Goal: Transaction & Acquisition: Purchase product/service

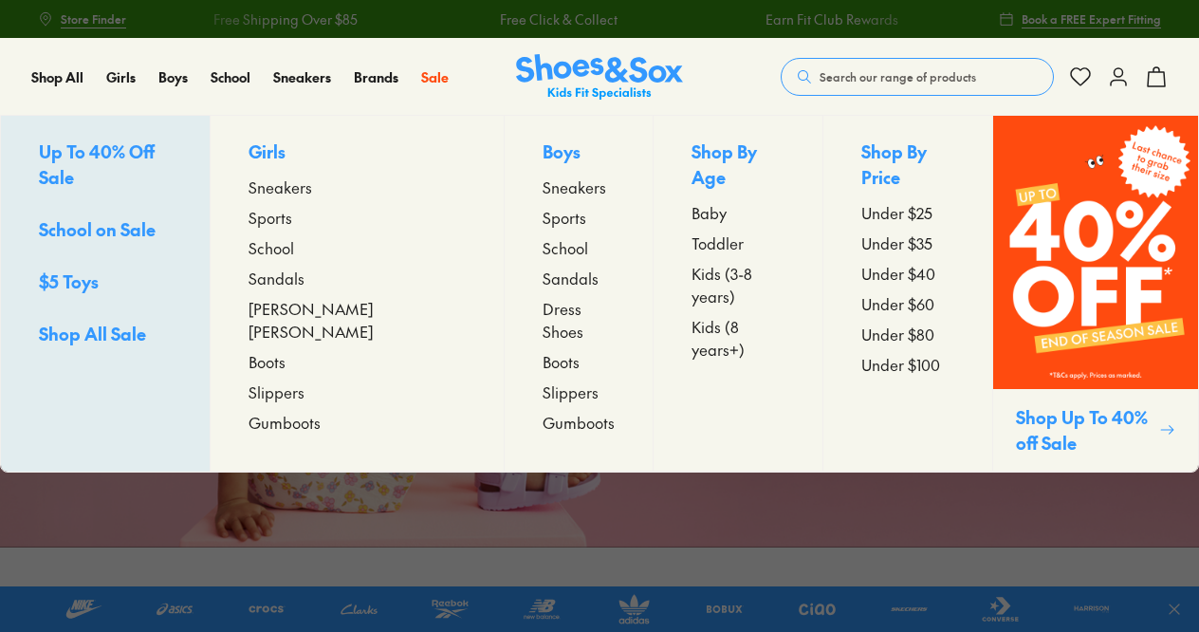
click at [543, 187] on span "Sneakers" at bounding box center [575, 186] width 64 height 23
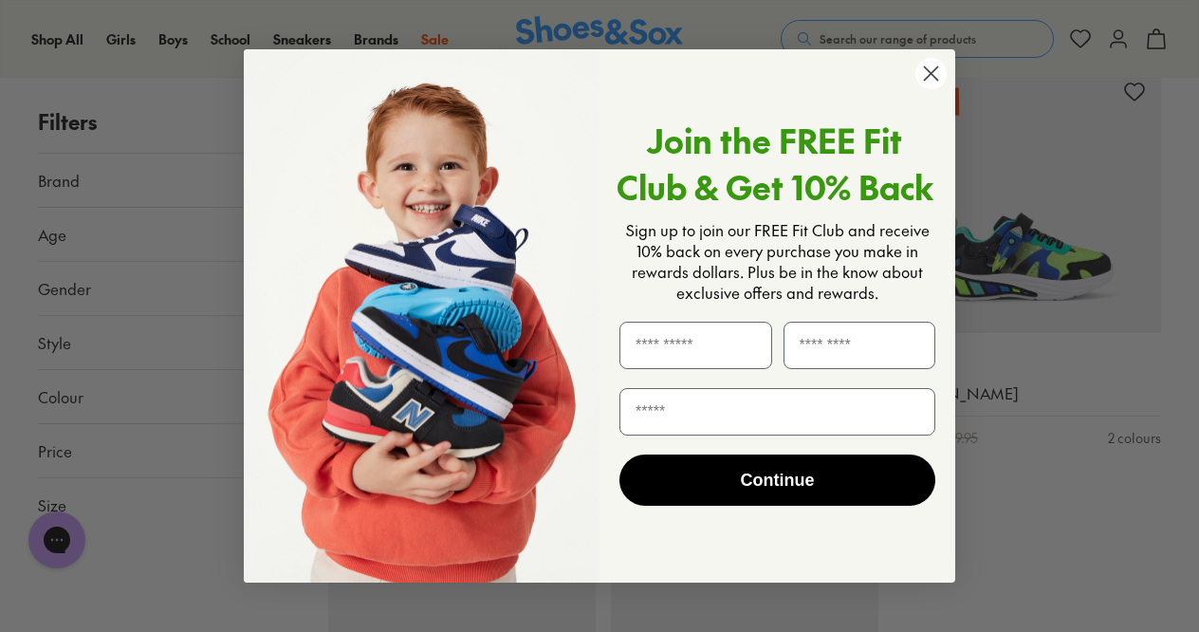
scroll to position [4189, 0]
click at [933, 78] on circle "Close dialog" at bounding box center [930, 73] width 31 height 31
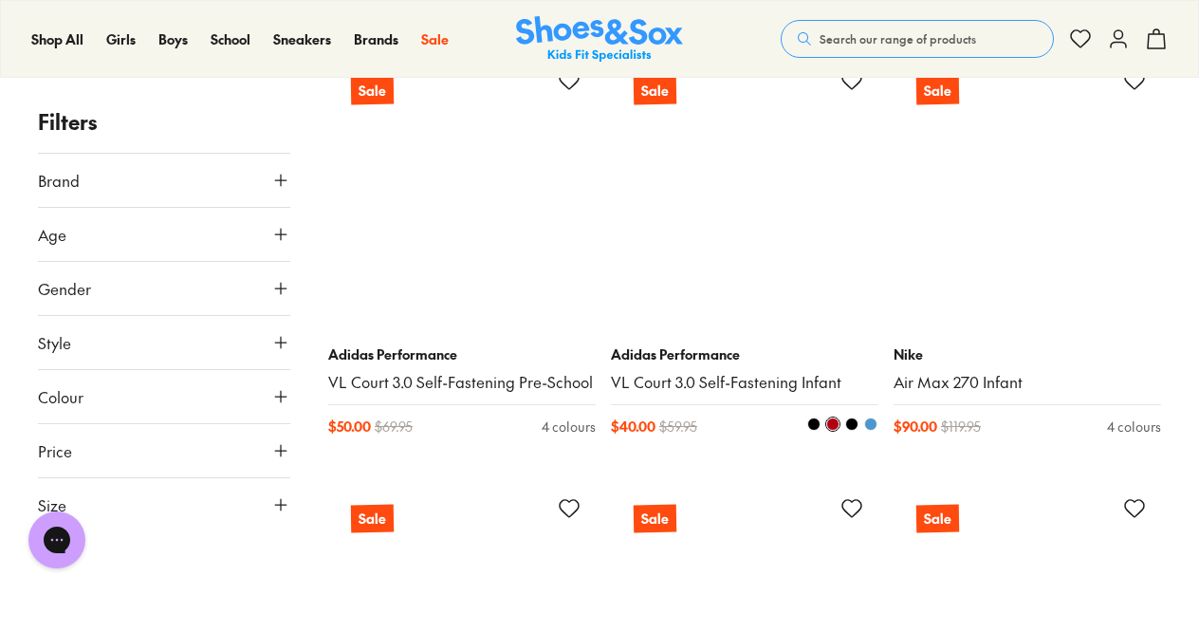
scroll to position [8091, 0]
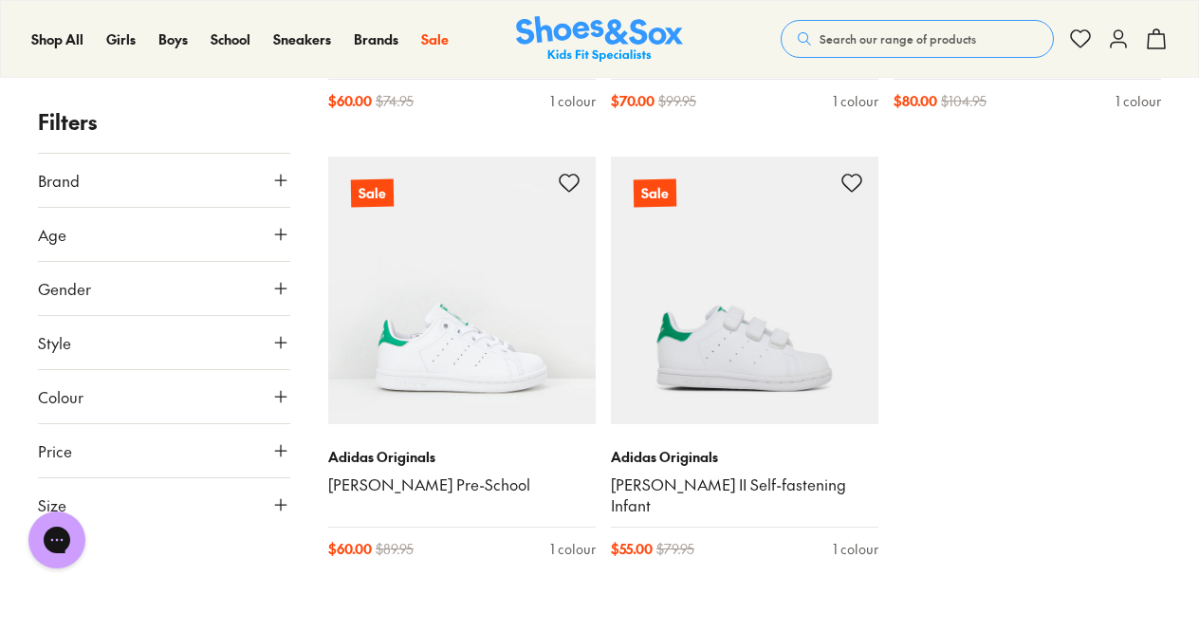
scroll to position [11466, 0]
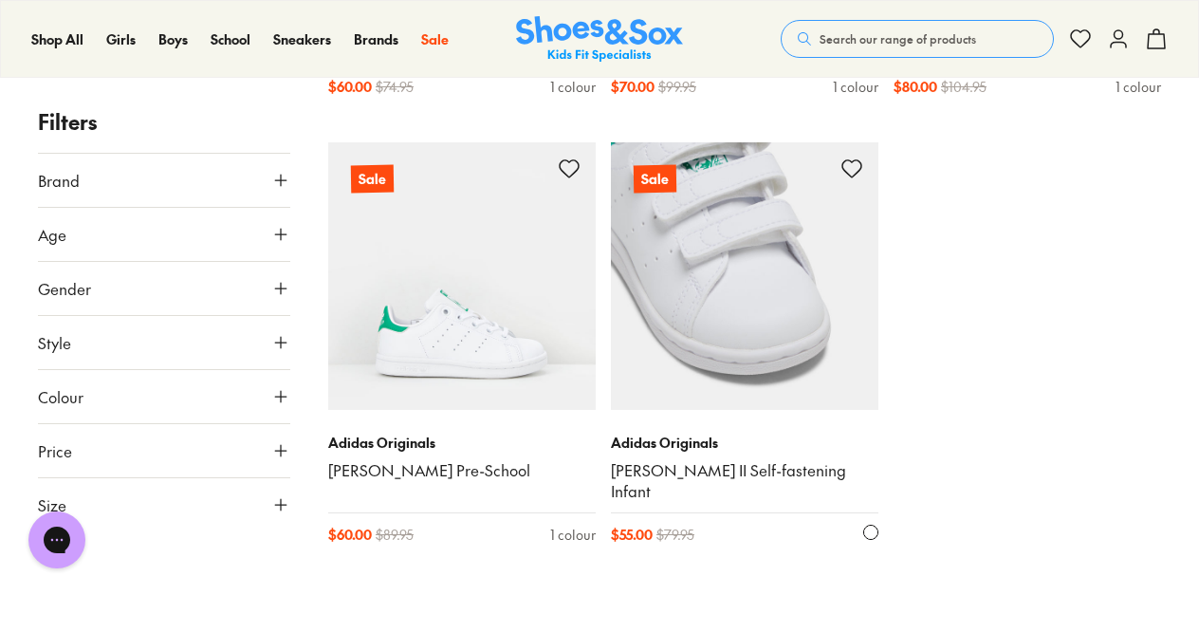
click at [776, 230] on img at bounding box center [744, 275] width 267 height 267
